Goal: Transaction & Acquisition: Subscribe to service/newsletter

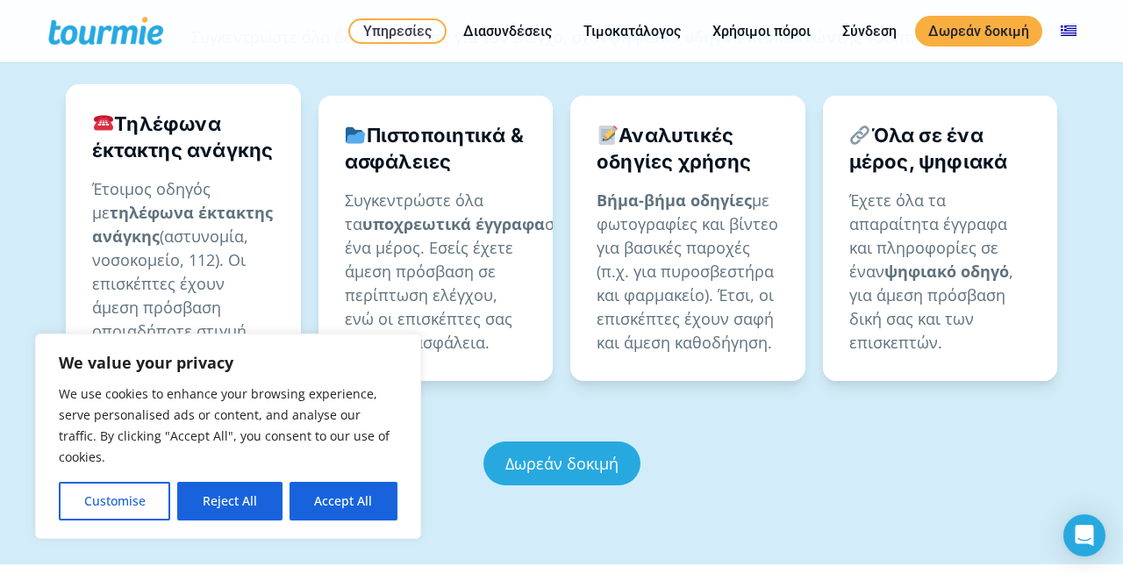
scroll to position [1189, 0]
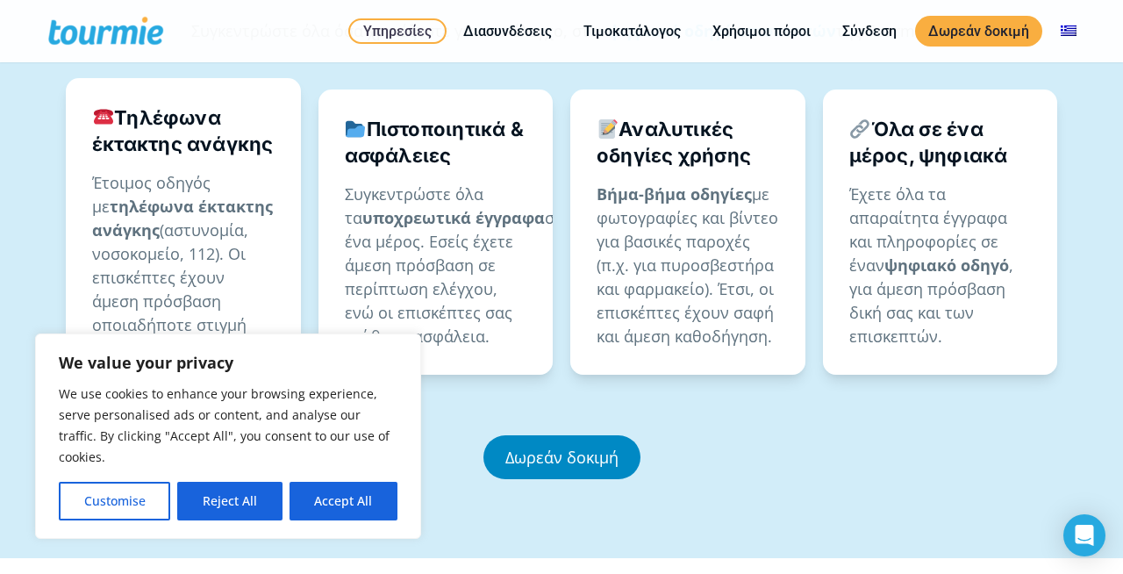
click at [598, 435] on link "Δωρεάν δοκιμή" at bounding box center [561, 457] width 157 height 44
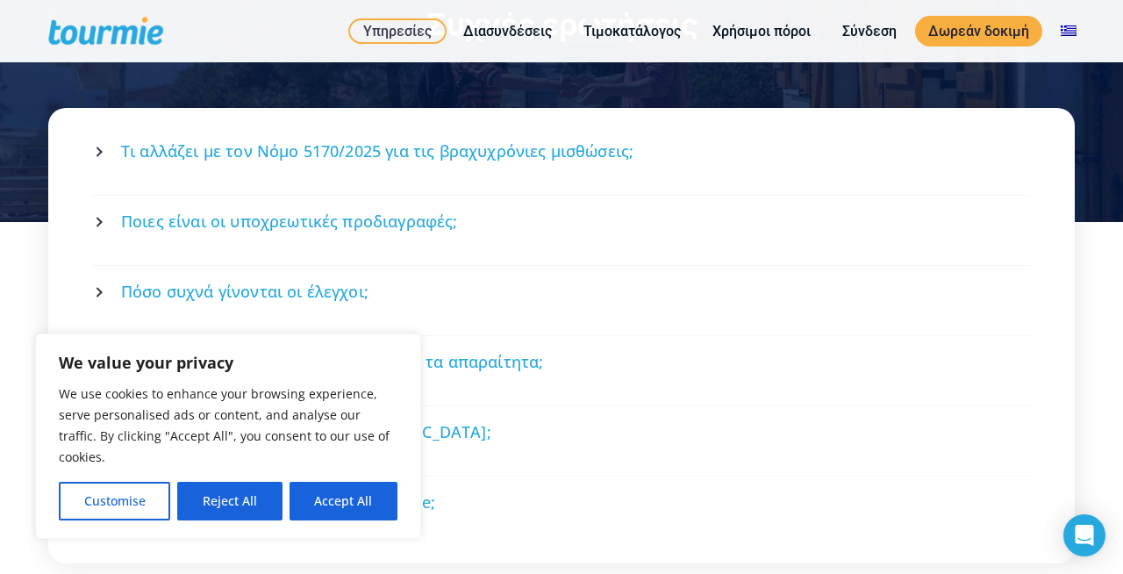
scroll to position [2437, 0]
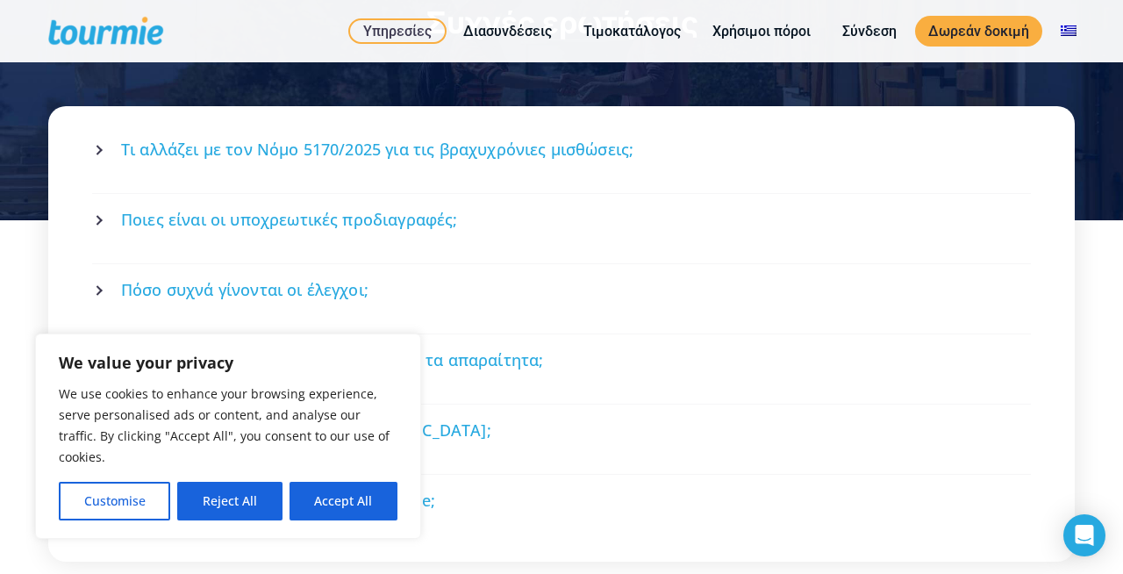
click at [240, 209] on span "Ποιες είναι οι υποχρεωτικές προδιαγραφές;" at bounding box center [289, 220] width 337 height 22
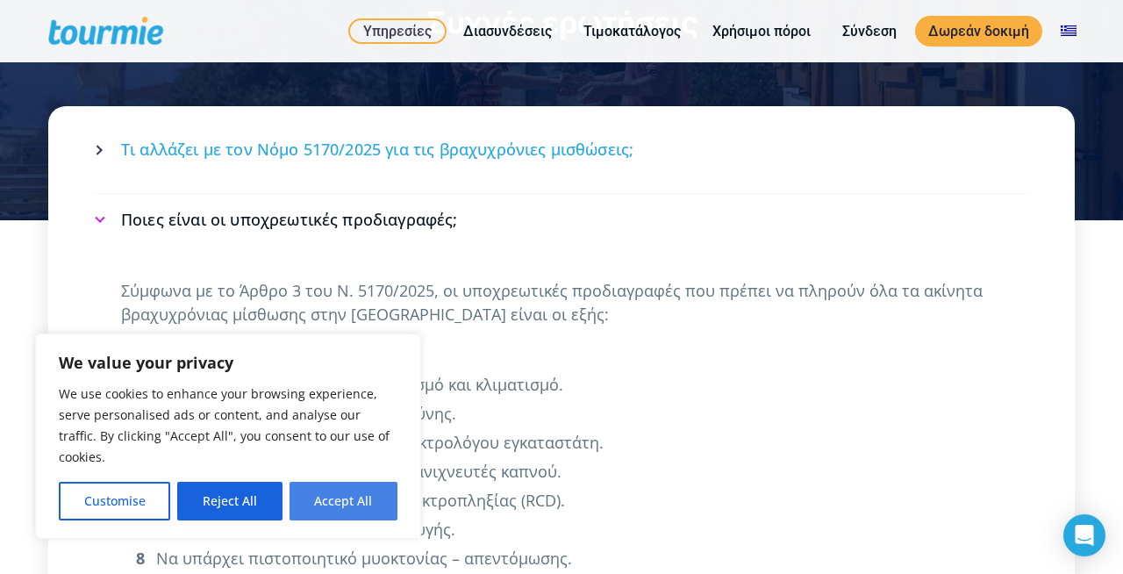
click at [329, 505] on button "Accept All" at bounding box center [344, 501] width 108 height 39
checkbox input "true"
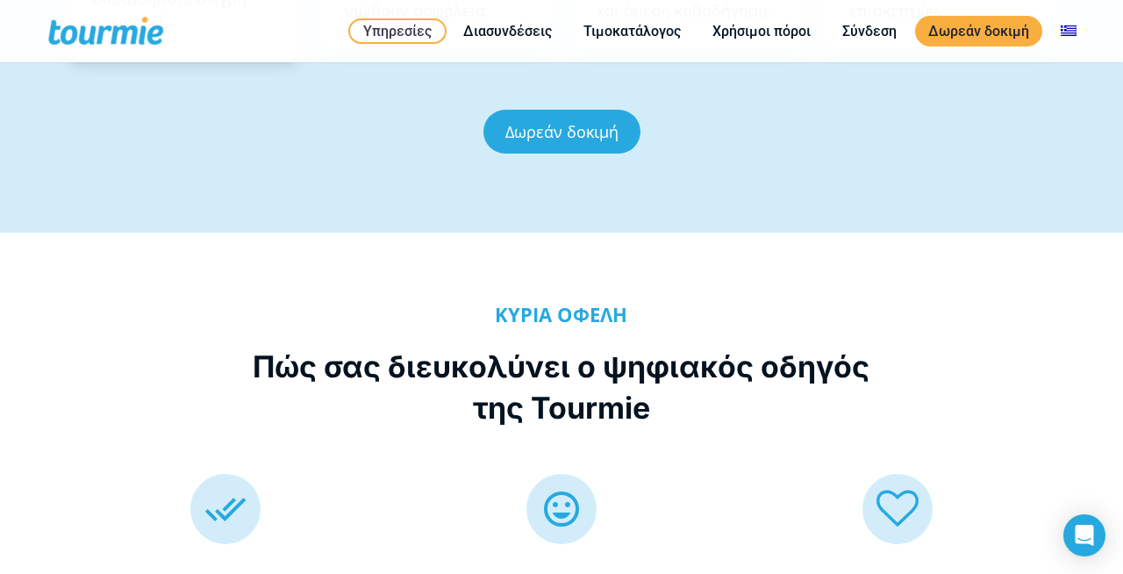
scroll to position [1165, 0]
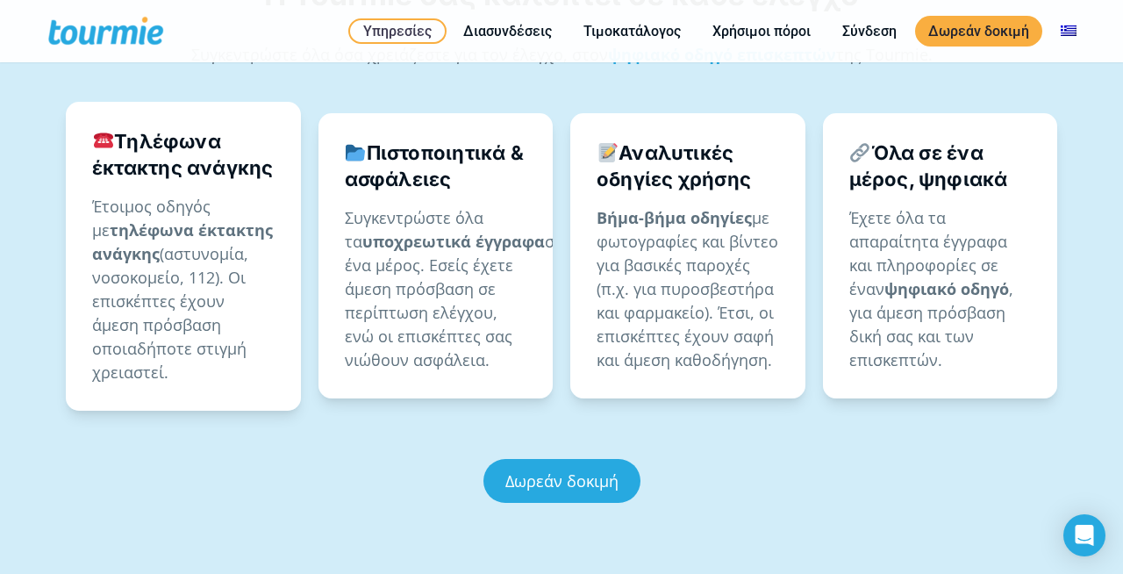
scroll to position [2437, 0]
